Goal: Information Seeking & Learning: Learn about a topic

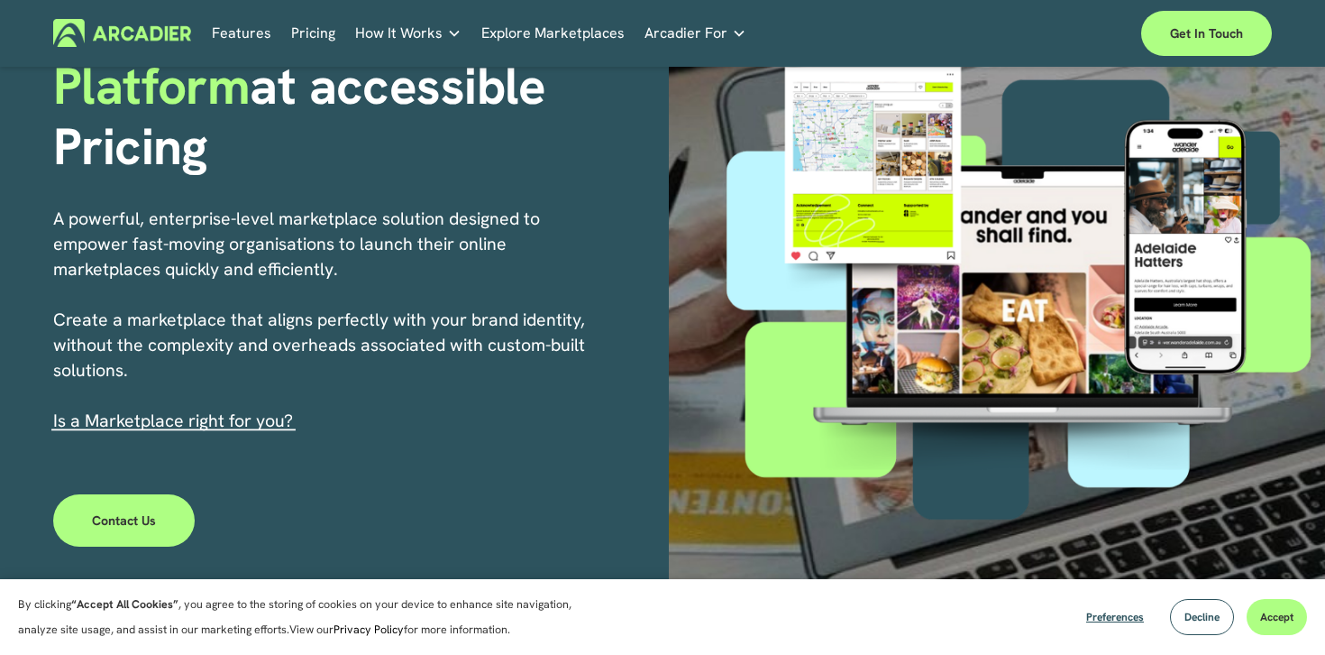
scroll to position [243, 0]
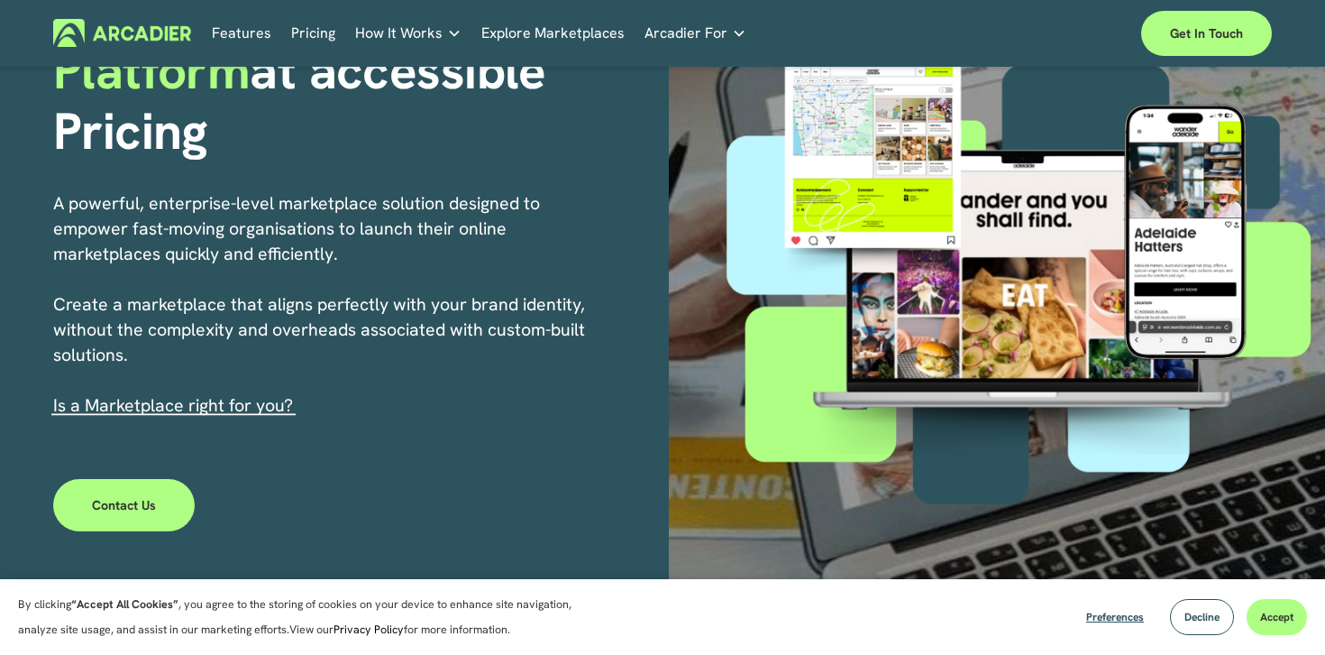
click at [320, 41] on link "Pricing" at bounding box center [313, 33] width 44 height 28
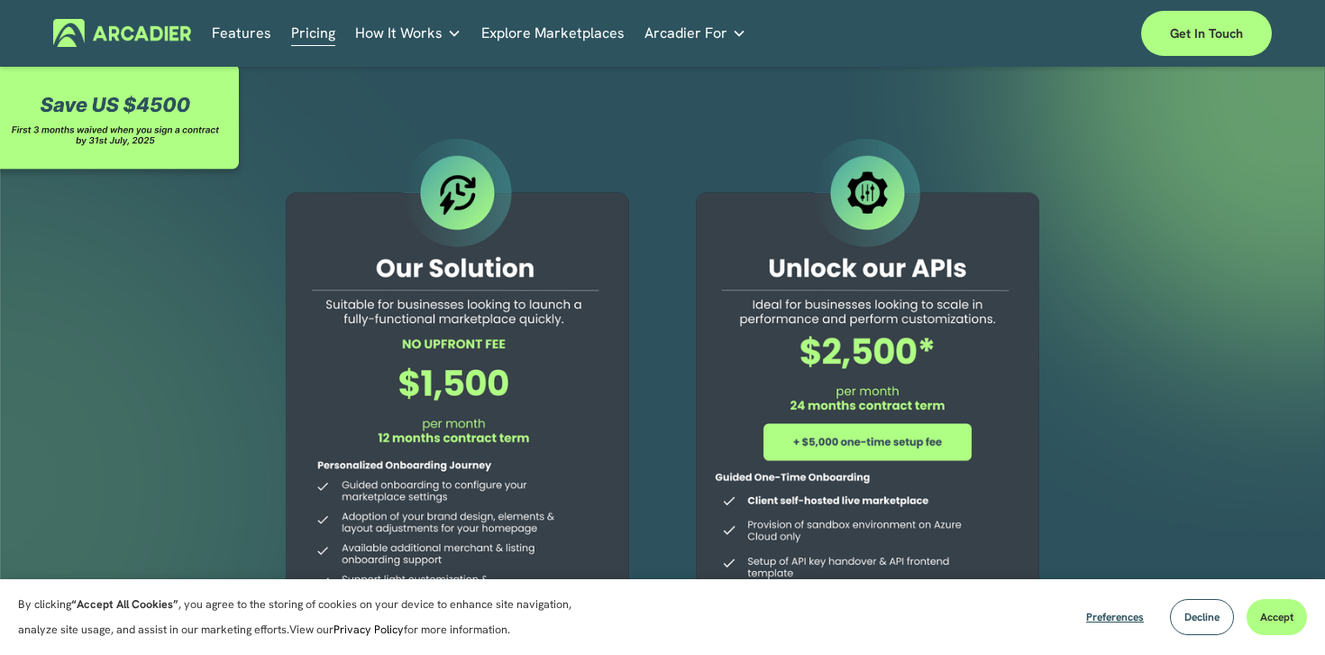
scroll to position [14, 0]
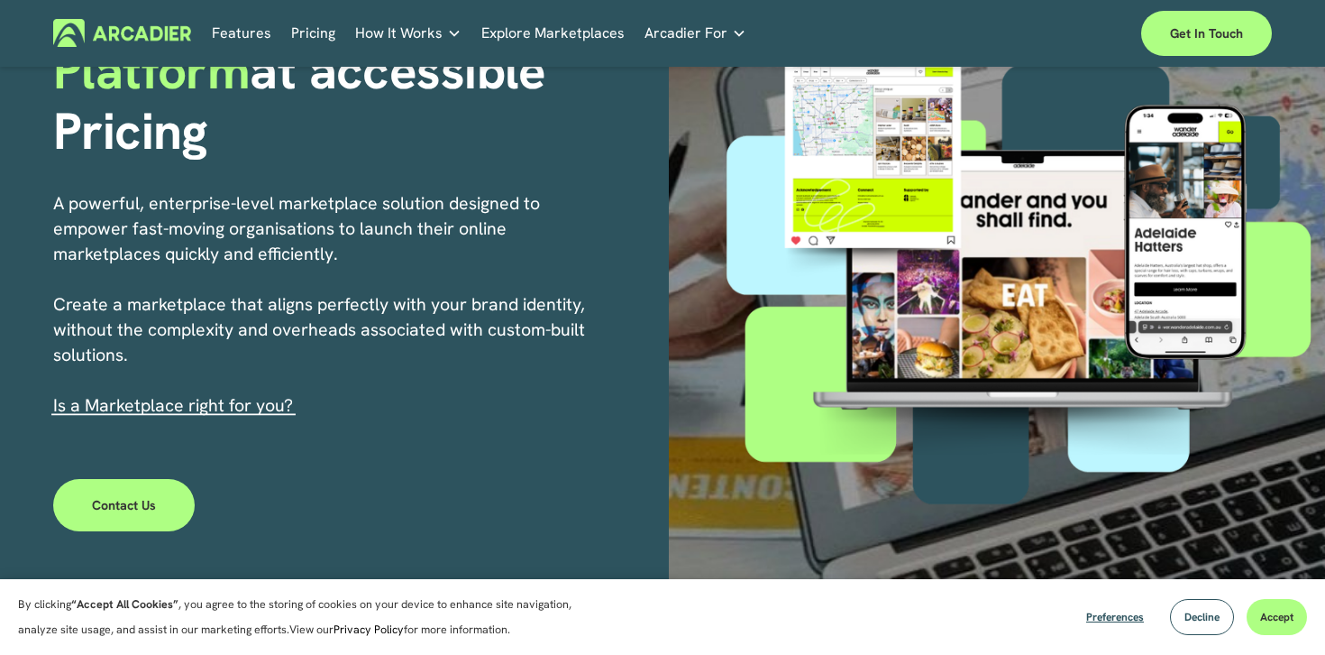
click at [250, 417] on div "A powerful, enterprise-level marketplace solution designed to empower fast-movi…" at bounding box center [329, 308] width 552 height 236
click at [255, 405] on link "s a Marketplace right for you?" at bounding box center [175, 404] width 235 height 23
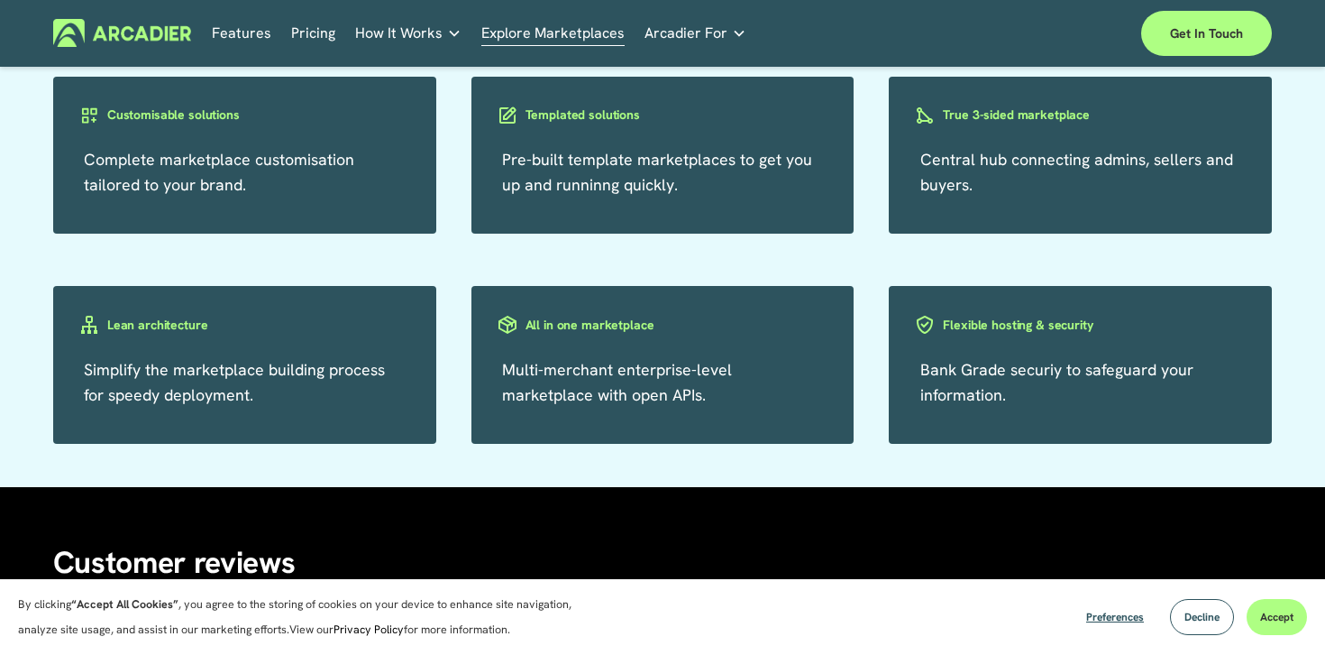
scroll to position [3195, 0]
